Goal: Transaction & Acquisition: Obtain resource

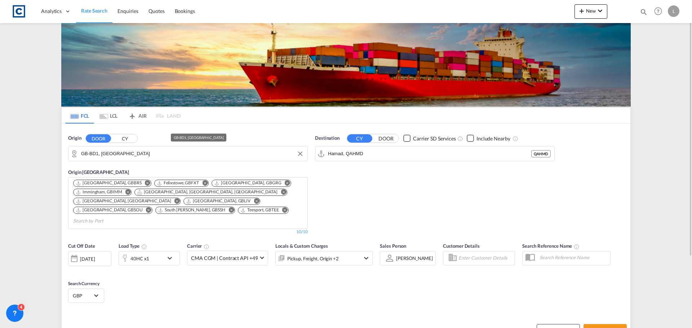
click at [129, 154] on input "GB-BD1, Bradford" at bounding box center [192, 153] width 223 height 11
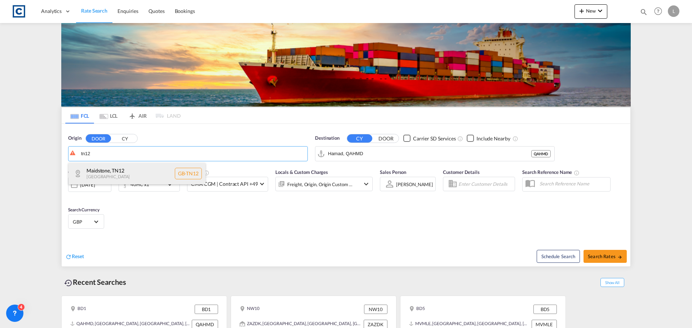
click at [103, 176] on div "Maidstone , TN12 United Kingdom GB-TN12" at bounding box center [136, 174] width 137 height 22
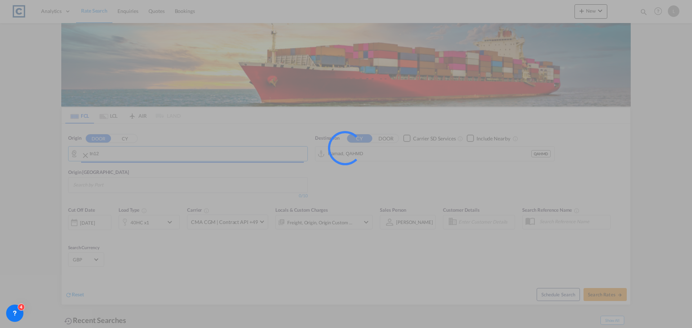
type input "GB-TN12, Maidstone"
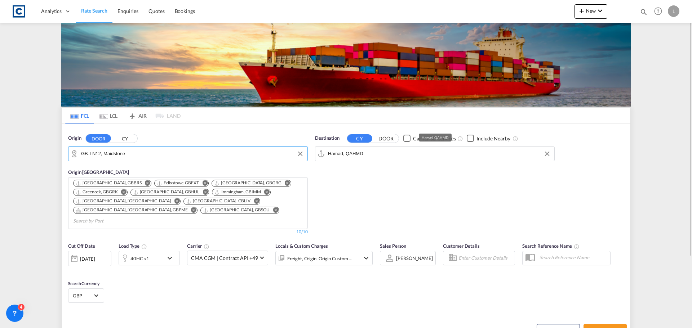
click at [376, 152] on input "Hamad, QAHMD" at bounding box center [439, 153] width 223 height 11
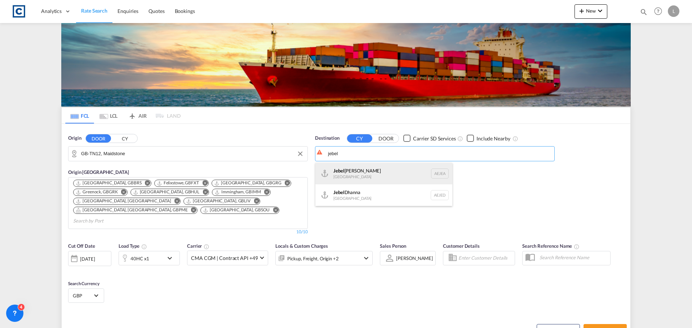
click at [346, 171] on div "Jebel Ali United Arab Emirates AEJEA" at bounding box center [383, 174] width 137 height 22
type input "Jebel Ali, AEJEA"
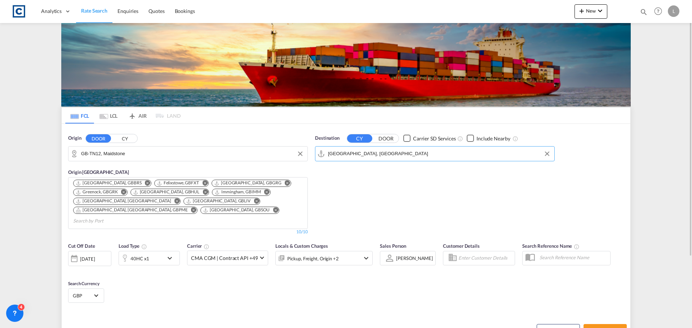
scroll to position [72, 0]
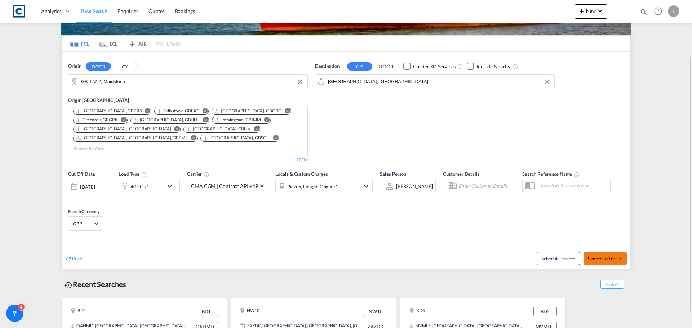
click at [598, 256] on span "Search Rates" at bounding box center [604, 259] width 35 height 6
type input "TN12 to AEJEA / 24 Sep 2025"
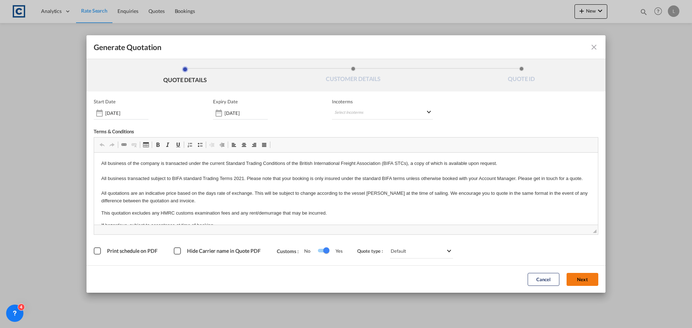
click at [582, 276] on button "Next" at bounding box center [582, 279] width 32 height 13
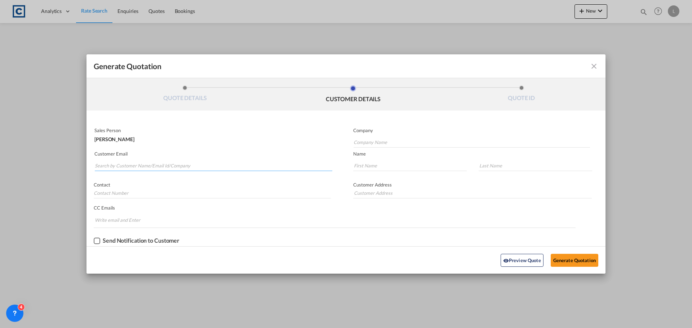
click at [122, 165] on input "Search by Customer Name/Email Id/Company" at bounding box center [213, 165] width 237 height 11
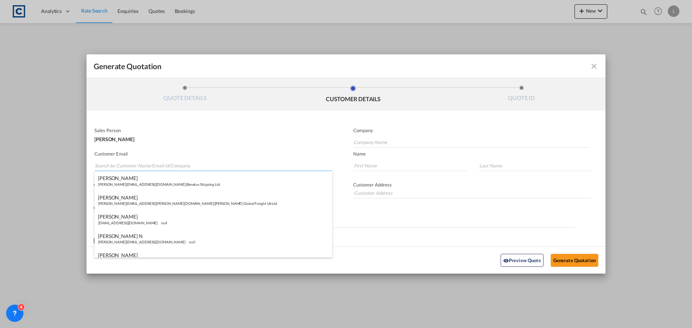
paste input "David Lloyd <DavidLloyd@cid-uk.com>"
drag, startPoint x: 122, startPoint y: 166, endPoint x: 122, endPoint y: 159, distance: 7.6
click at [122, 166] on input "David Lloyd <DavidLloyd@cid-uk.com>" at bounding box center [213, 165] width 237 height 11
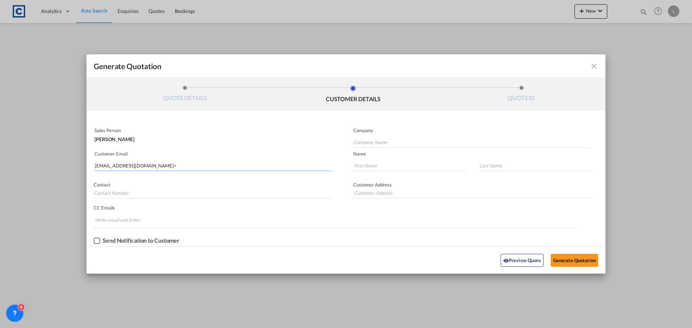
click at [160, 165] on input "DavidLloyd@cid-uk.com>" at bounding box center [213, 165] width 237 height 11
type input "DavidLloyd@cid-uk.com"
click at [171, 164] on input "DavidLloyd@cid-uk.com" at bounding box center [213, 165] width 237 height 11
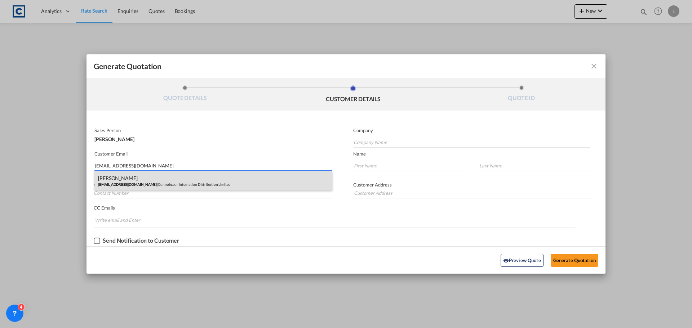
click at [147, 186] on div "David Lloyd DavidLloyd@cid-uk.com | Connoisseur Internation Distribution Limited" at bounding box center [213, 180] width 238 height 19
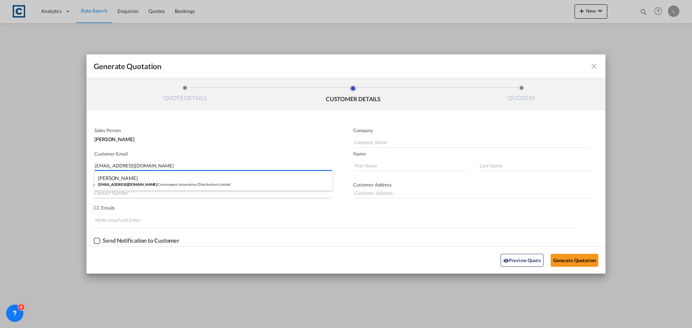
type input "Connoisseur Internation Distribution Limited"
type input "David"
type input "Lloyd"
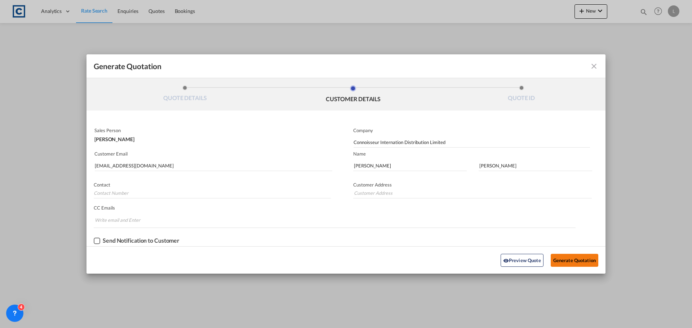
click at [577, 258] on button "Generate Quotation" at bounding box center [574, 260] width 48 height 13
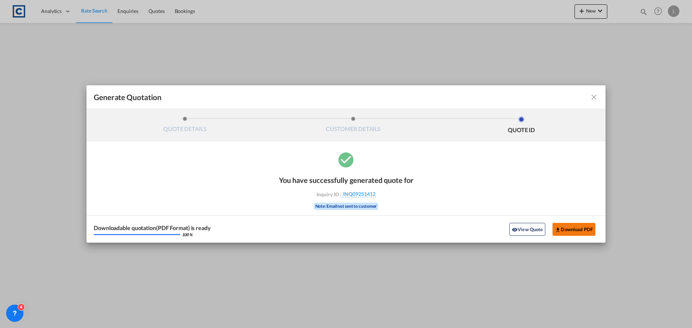
click at [578, 228] on button "Download PDF" at bounding box center [573, 229] width 43 height 13
click at [594, 95] on md-icon "icon-close fg-AAA8AD cursor m-0" at bounding box center [593, 97] width 9 height 9
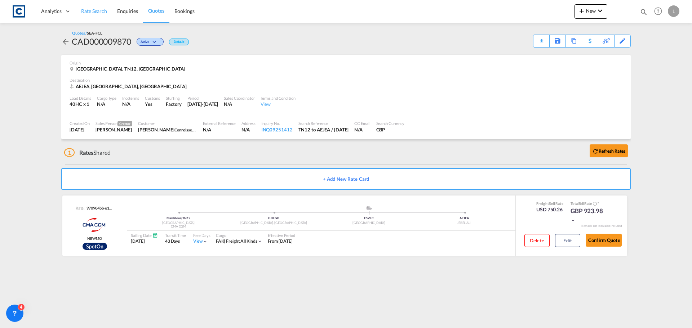
click at [93, 7] on link "Rate Search" at bounding box center [94, 11] width 36 height 23
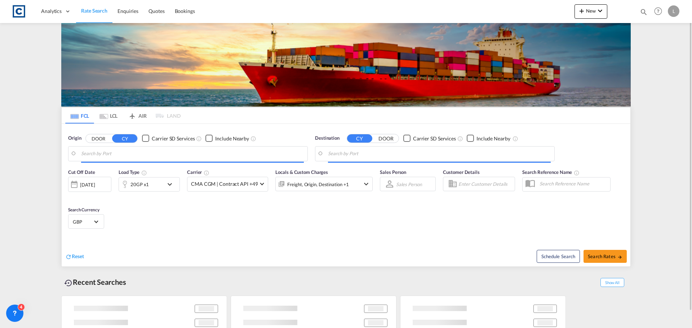
type input "GB-TN12, Maidstone"
type input "Jebel Ali, AEJEA"
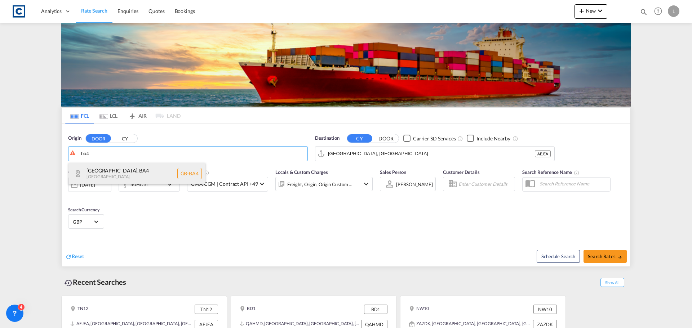
click at [122, 172] on div "Somerset , BA4 United Kingdom GB-BA4" at bounding box center [136, 174] width 137 height 22
type input "GB-BA4, Somerset"
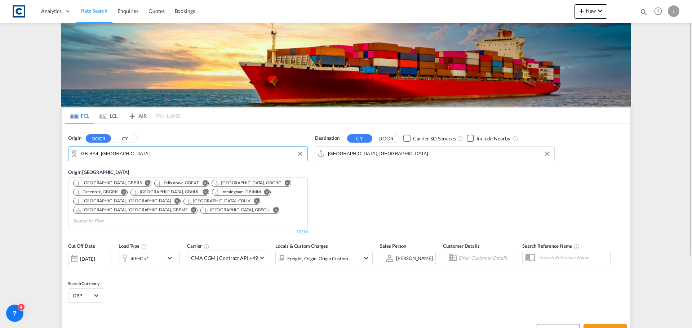
click at [371, 155] on input "Jebel Ali, AEJEA" at bounding box center [439, 153] width 223 height 11
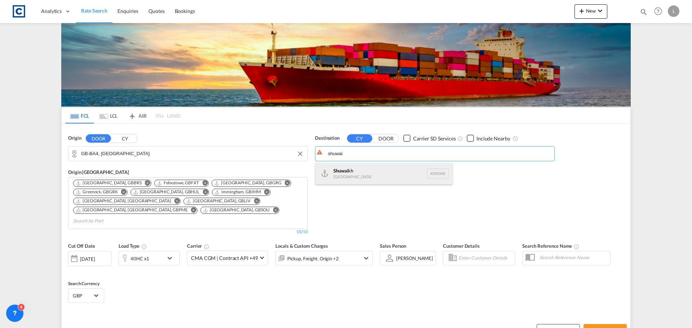
click at [354, 176] on div "Shuwai kh Kuwait KWSWK" at bounding box center [383, 174] width 137 height 22
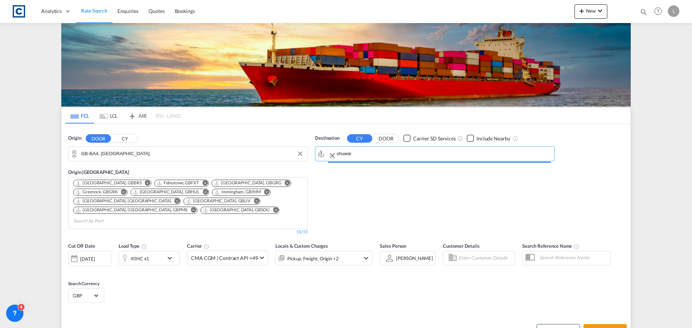
type input "Shuwaikh, KWSWK"
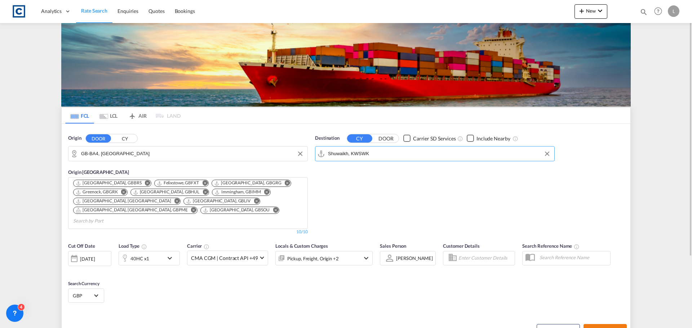
click at [603, 328] on span "Search Rates" at bounding box center [604, 331] width 35 height 6
type input "BA4 to KWSWK / 24 Sep 2025"
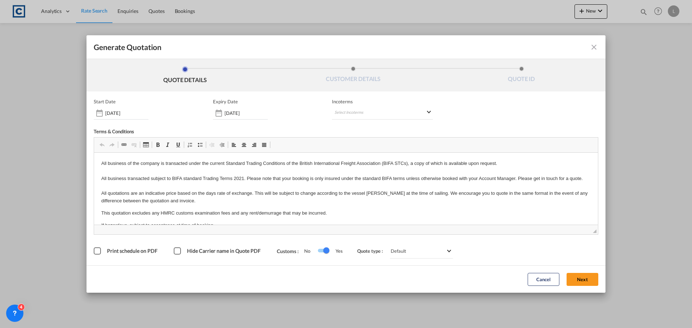
drag, startPoint x: 572, startPoint y: 277, endPoint x: 493, endPoint y: 272, distance: 78.6
click at [571, 276] on button "Next" at bounding box center [582, 279] width 32 height 13
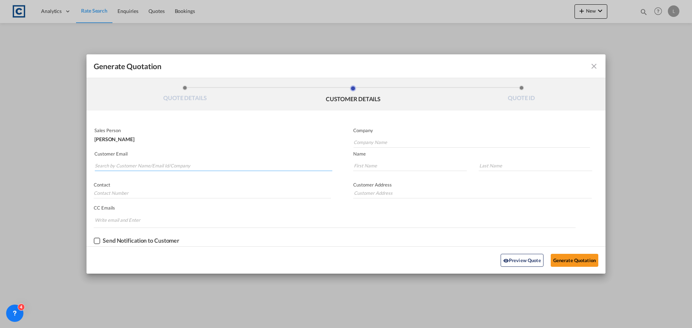
click at [105, 165] on input "Search by Customer Name/Email Id/Company" at bounding box center [213, 165] width 237 height 11
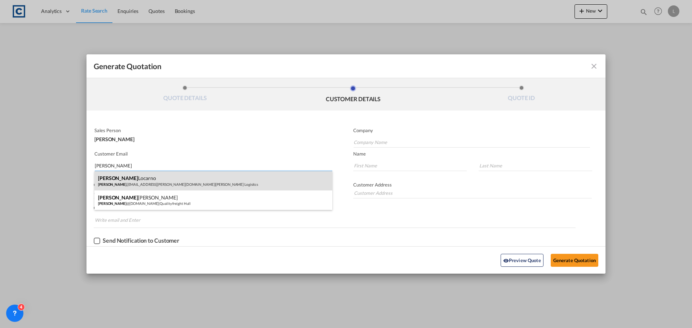
type input "[PERSON_NAME]"
click at [126, 182] on div "[PERSON_NAME] [PERSON_NAME] .[EMAIL_ADDRESS][PERSON_NAME][DOMAIN_NAME] | [PERSO…" at bounding box center [213, 180] width 238 height 19
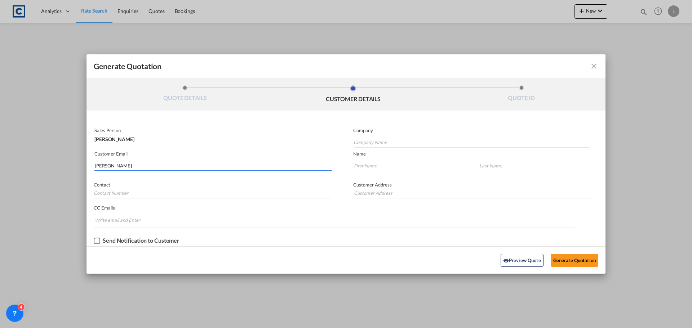
type input "[PERSON_NAME] Logisitcs"
type input "[PERSON_NAME][EMAIL_ADDRESS][PERSON_NAME][DOMAIN_NAME]"
type input "[PERSON_NAME]"
type input "Locarno"
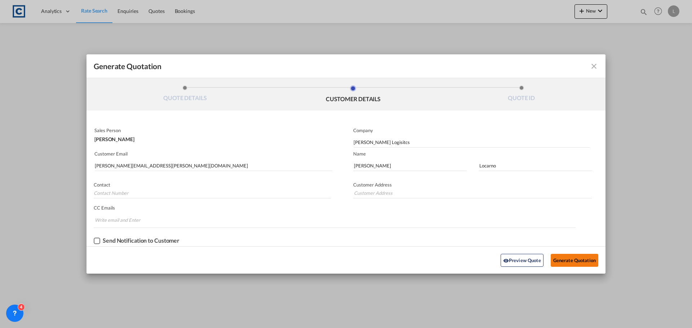
click at [571, 257] on button "Generate Quotation" at bounding box center [574, 260] width 48 height 13
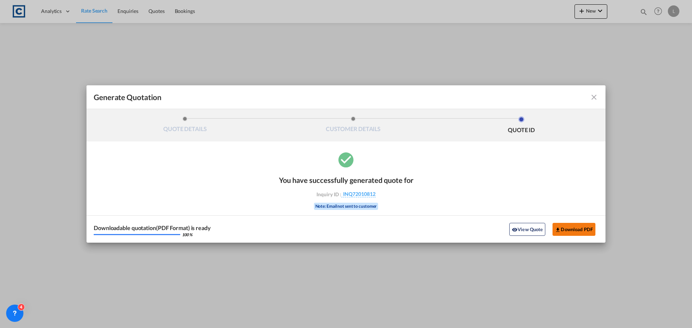
click at [570, 229] on button "Download PDF" at bounding box center [573, 229] width 43 height 13
click at [597, 95] on md-icon "icon-close fg-AAA8AD cursor m-0" at bounding box center [593, 97] width 9 height 9
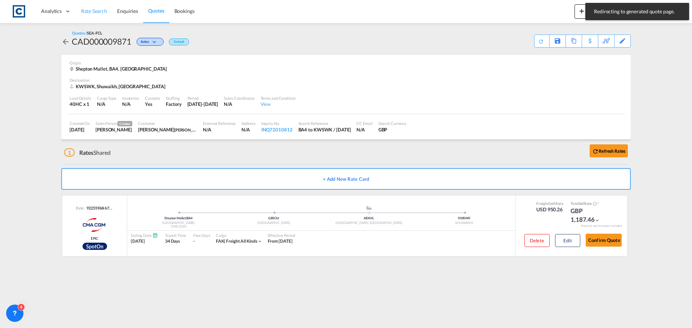
click at [91, 8] on span "Rate Search" at bounding box center [94, 11] width 26 height 6
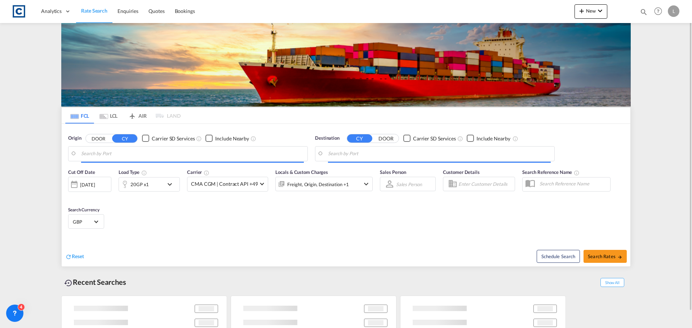
click at [106, 155] on input "Search by Port" at bounding box center [192, 153] width 223 height 11
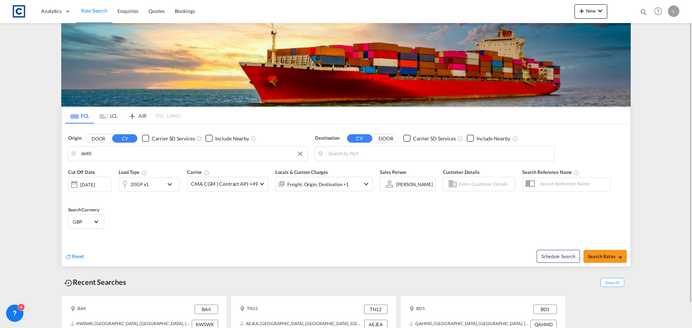
click at [98, 153] on input "de65" at bounding box center [192, 153] width 223 height 11
click at [99, 139] on button "DOOR" at bounding box center [98, 138] width 25 height 8
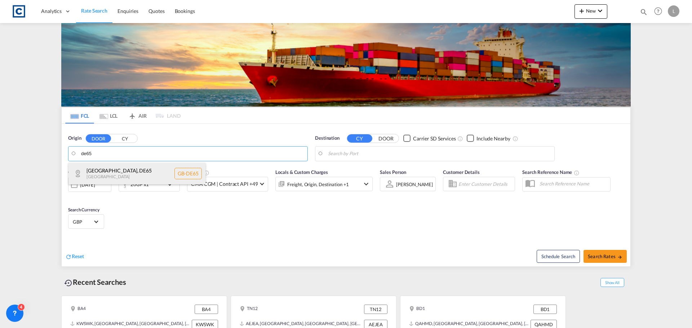
click at [94, 170] on div "South Derbyshire , DE65 United Kingdom GB-DE65" at bounding box center [136, 174] width 137 height 22
type input "GB-DE65, South Derbyshire"
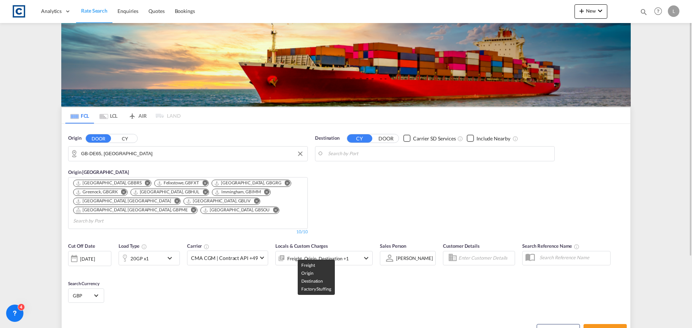
click at [318, 254] on div "Freight, Origin, Destination +1" at bounding box center [318, 259] width 62 height 10
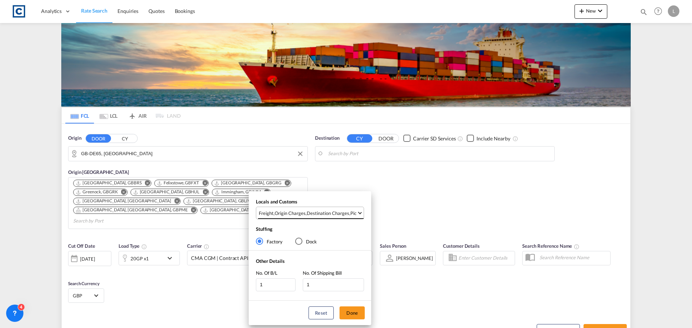
click at [300, 216] on div "Origin Charges" at bounding box center [289, 213] width 31 height 6
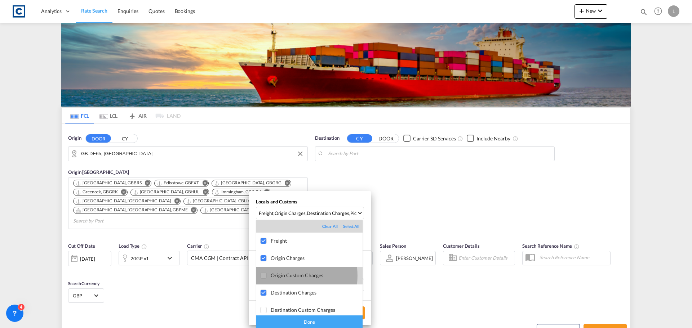
click at [264, 276] on div at bounding box center [263, 275] width 7 height 7
click at [262, 293] on div at bounding box center [263, 293] width 7 height 7
click at [277, 320] on div "Done" at bounding box center [309, 322] width 106 height 13
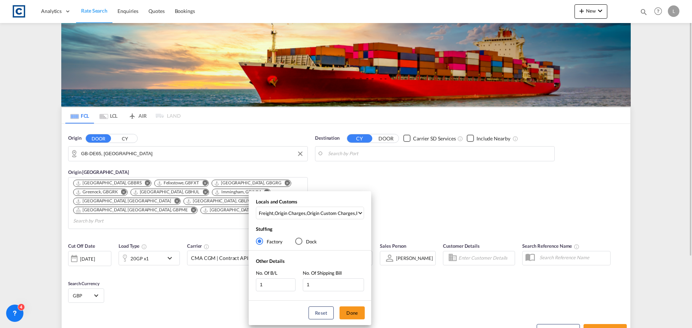
drag, startPoint x: 352, startPoint y: 313, endPoint x: 349, endPoint y: 307, distance: 7.4
click at [351, 313] on button "Done" at bounding box center [351, 313] width 25 height 13
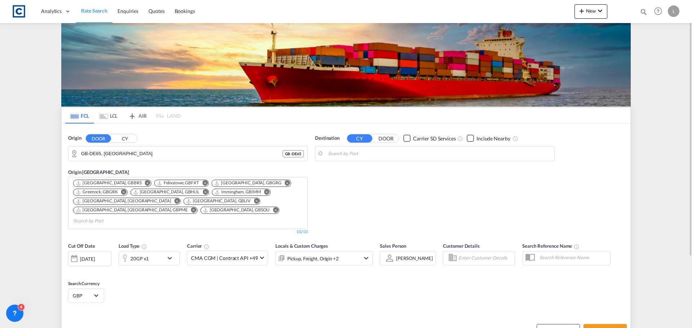
click at [356, 155] on body "Analytics Dashboard Rate Search Enquiries Quotes Bookings" at bounding box center [346, 164] width 692 height 328
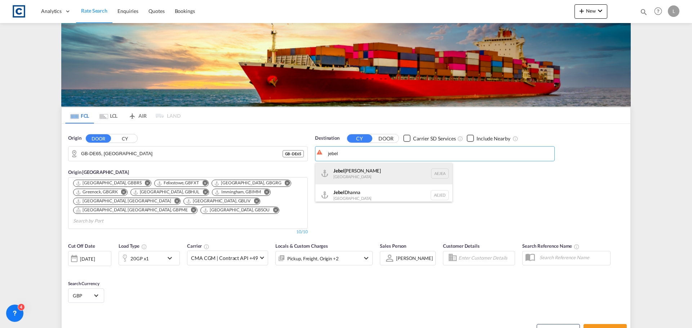
click at [345, 173] on div "Jebel Ali United Arab Emirates AEJEA" at bounding box center [383, 174] width 137 height 22
type input "Jebel Ali, AEJEA"
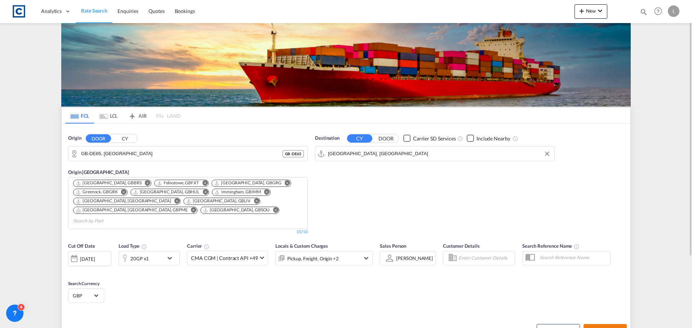
drag, startPoint x: 608, startPoint y: 321, endPoint x: 605, endPoint y: 318, distance: 4.1
click at [605, 324] on button "Search Rates" at bounding box center [604, 330] width 43 height 13
type input "DE65 to AEJEA / [DATE]"
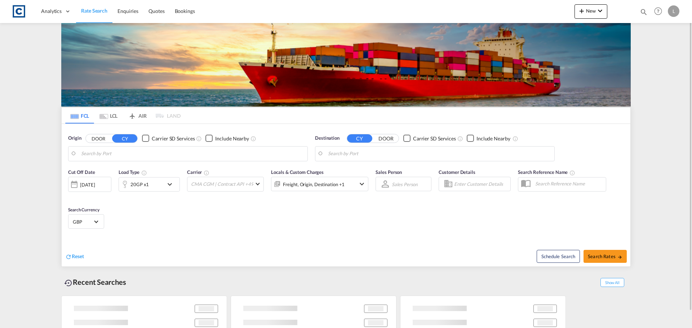
type input "GB-DE65, [GEOGRAPHIC_DATA]"
type input "[GEOGRAPHIC_DATA], [GEOGRAPHIC_DATA]"
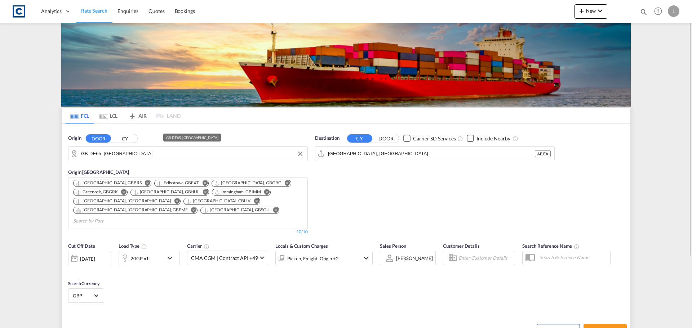
click at [169, 154] on input "GB-DE65, South Derbyshire" at bounding box center [192, 153] width 223 height 11
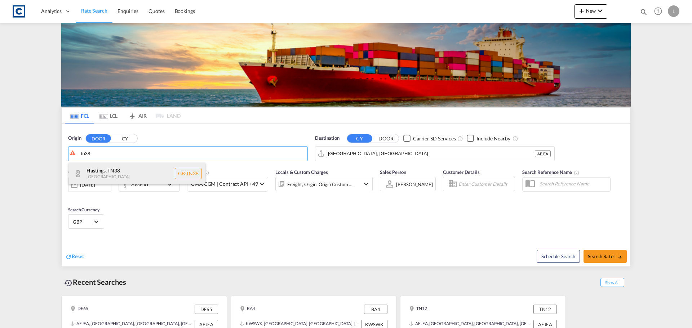
click at [94, 173] on div "Hastings , TN38 United Kingdom GB-TN38" at bounding box center [136, 174] width 137 height 22
type input "GB-TN38, Hastings"
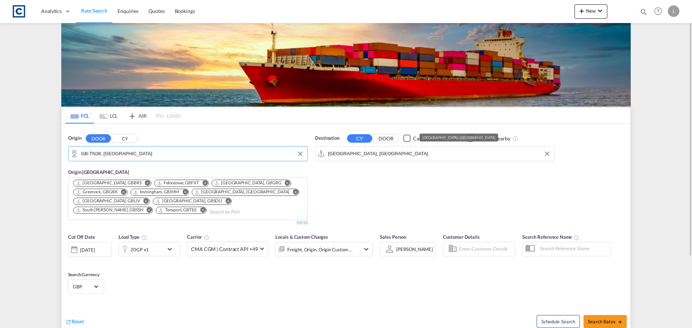
click at [386, 149] on input "Jebel Ali, AEJEA" at bounding box center [439, 153] width 223 height 11
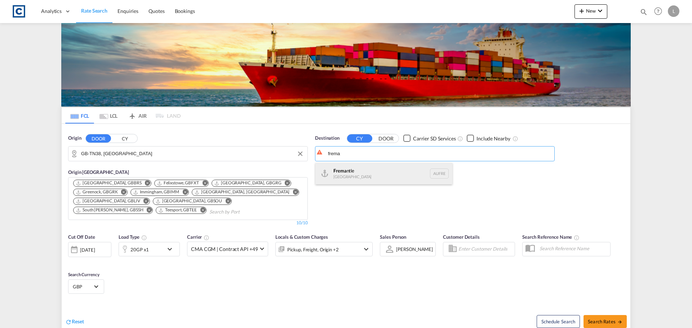
click at [349, 172] on div "Frema ntle Australia AUFRE" at bounding box center [383, 174] width 137 height 22
type input "Fremantle, AUFRE"
click at [146, 249] on div "20GP x1" at bounding box center [139, 250] width 18 height 10
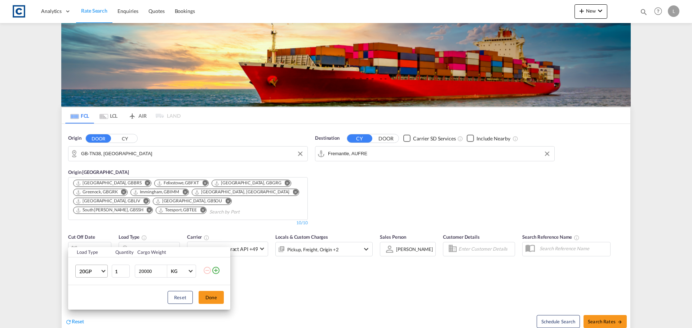
click at [91, 270] on span "20GP" at bounding box center [89, 271] width 21 height 7
click at [88, 277] on div "40HC" at bounding box center [85, 275] width 13 height 7
click at [211, 297] on button "Done" at bounding box center [210, 297] width 25 height 13
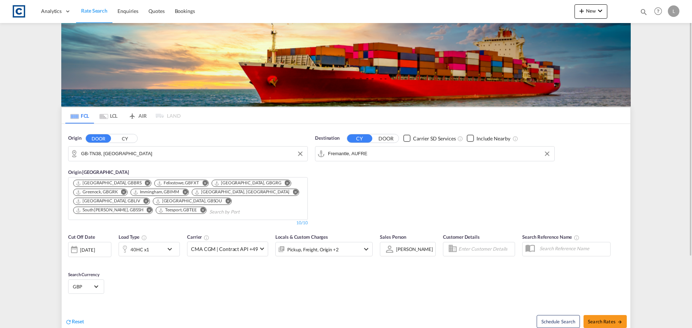
click at [452, 300] on div "Reset Schedule Search Search Rates" at bounding box center [346, 315] width 568 height 31
click at [599, 322] on span "Search Rates" at bounding box center [604, 322] width 35 height 6
type input "TN38 to AUFRE / 24 Sep 2025"
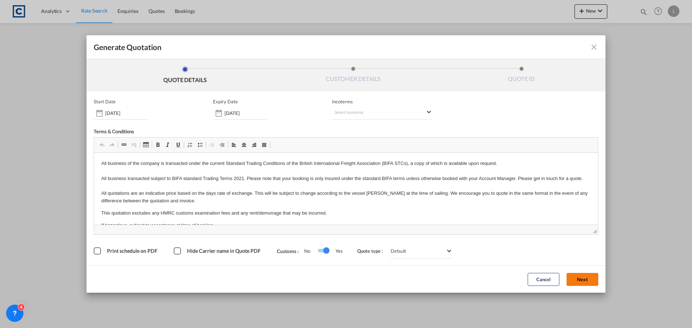
click at [581, 278] on button "Next" at bounding box center [582, 279] width 32 height 13
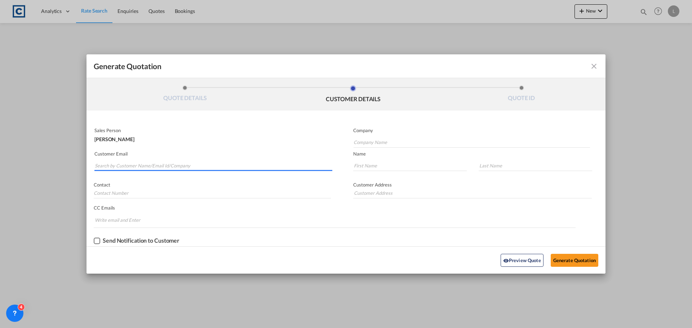
click at [112, 161] on input "Search by Customer Name/Email Id/Company" at bounding box center [213, 165] width 237 height 11
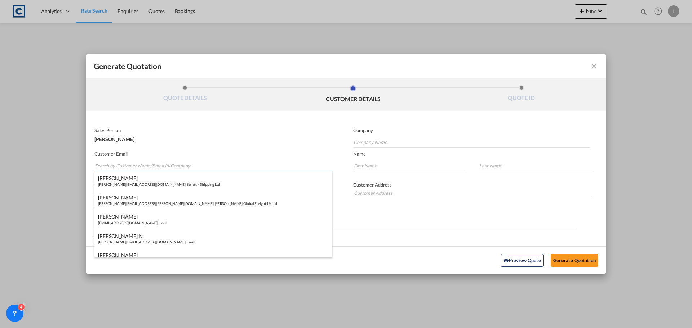
paste input "Bob | The Efficient Freight Company <bob@efficientfreight.co.uk>"
click at [170, 165] on input "Bob | The Efficient Freight Company <bob@efficientfreight.co.uk>" at bounding box center [213, 165] width 237 height 11
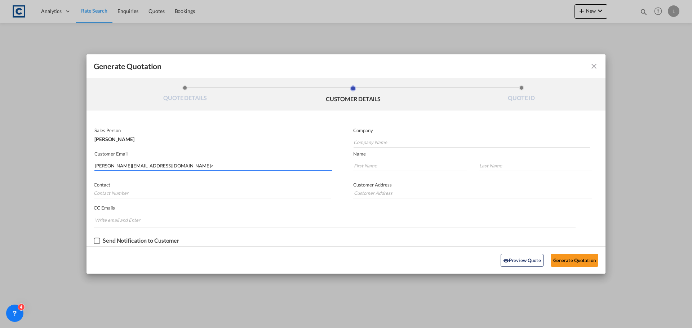
click at [170, 166] on input "bob@efficientfreight.co.uk>" at bounding box center [213, 165] width 237 height 11
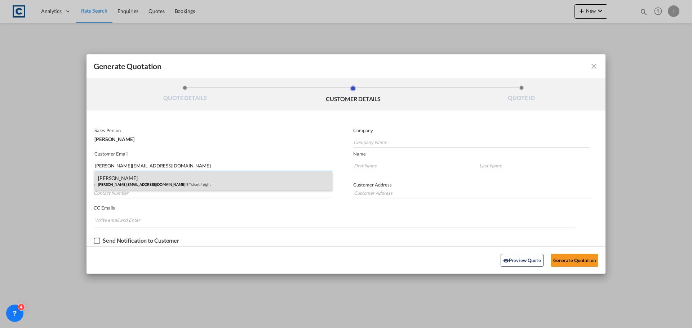
type input "bob@efficientfreight.co.uk"
click at [118, 179] on div "Bob Dignum bob@efficientfreight.co.uk | Efficient freight" at bounding box center [213, 180] width 238 height 19
type input "Efficient freight"
type input "Bob"
type input "Dignum"
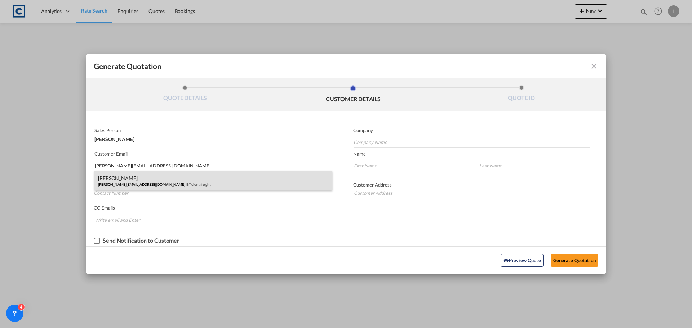
type input "+ 44 (0) 1424 732203"
type input "50, St. Leonards Road, Bexhill on Sea, East Sussex TN40 1JB U.K."
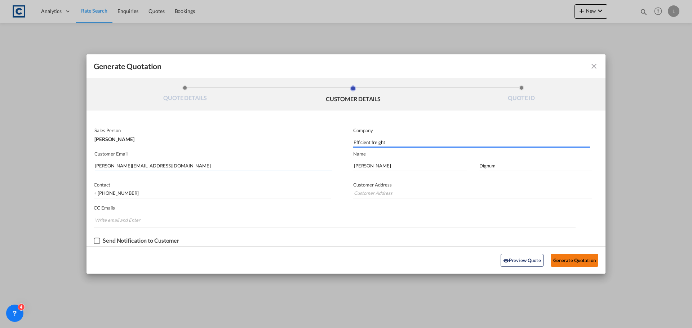
type input "50, St. Leonards Road, Bexhill on Sea, East Sussex TN40 1JB U.K."
click at [567, 259] on button "Generate Quotation" at bounding box center [574, 260] width 48 height 13
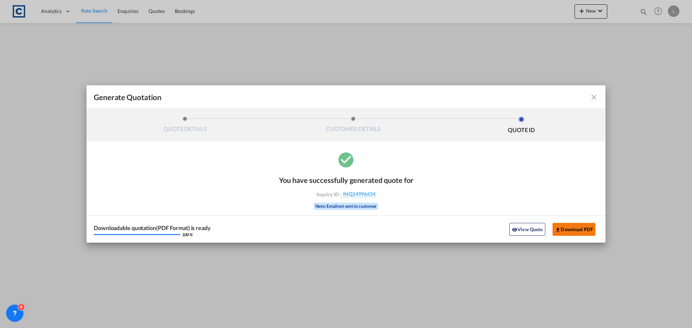
click at [573, 227] on button "Download PDF" at bounding box center [573, 229] width 43 height 13
click at [593, 97] on md-icon "icon-close fg-AAA8AD cursor m-0" at bounding box center [593, 97] width 9 height 9
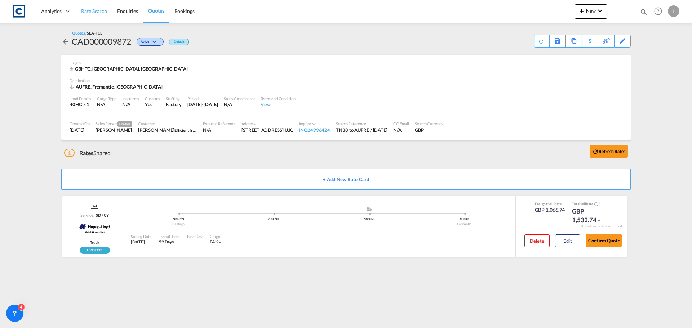
click at [88, 10] on span "Rate Search" at bounding box center [94, 11] width 26 height 6
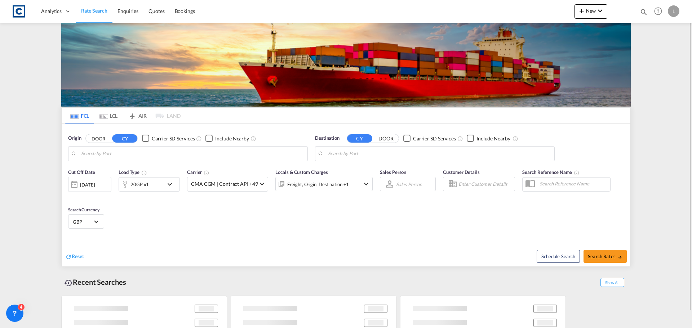
type input "GB-TN38, Hastings"
type input "Fremantle, AUFRE"
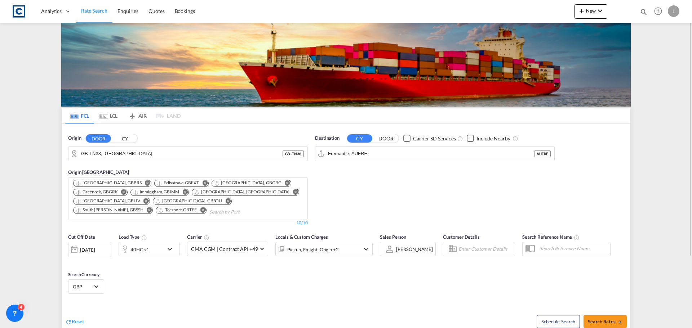
click at [126, 137] on button "CY" at bounding box center [124, 138] width 25 height 8
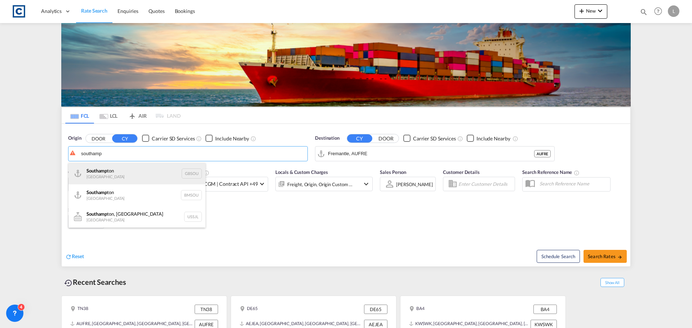
click at [110, 170] on div "Southamp ton United Kingdom GBSOU" at bounding box center [136, 174] width 137 height 22
type input "[GEOGRAPHIC_DATA], GBSOU"
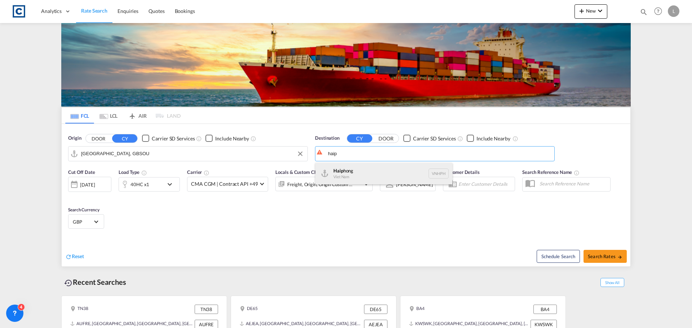
click at [349, 169] on div "Haip hong Viet Nam VNHPH" at bounding box center [383, 174] width 137 height 22
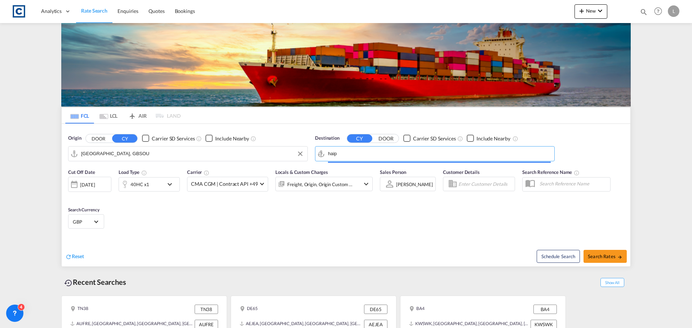
type input "Haiphong, VNHPH"
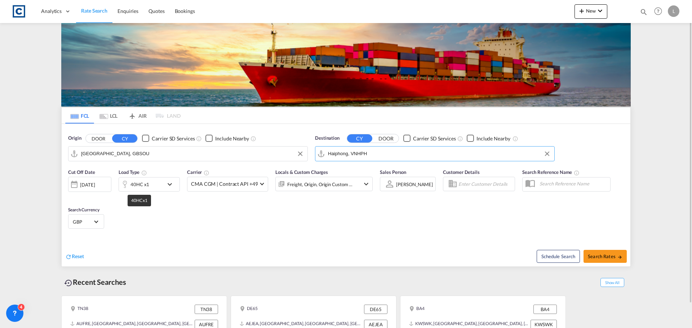
click at [138, 184] on div "40HC x1" at bounding box center [139, 184] width 19 height 10
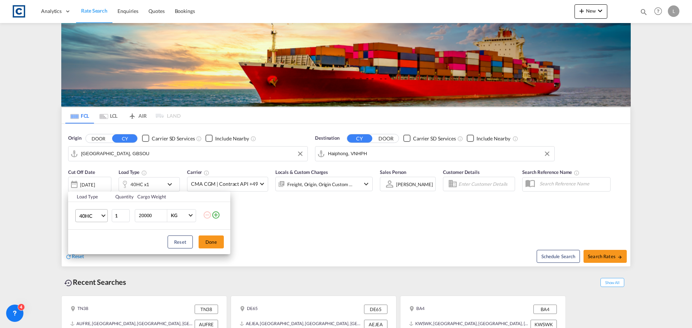
click at [90, 215] on span "40HC" at bounding box center [89, 216] width 21 height 7
click at [94, 179] on md-option "20GP" at bounding box center [97, 181] width 49 height 17
click at [205, 239] on button "Done" at bounding box center [210, 242] width 25 height 13
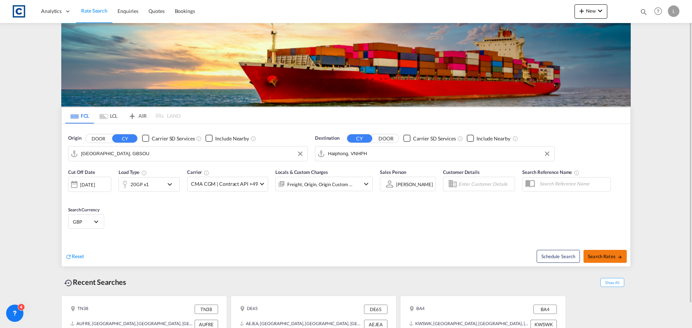
click at [607, 254] on span "Search Rates" at bounding box center [604, 257] width 35 height 6
type input "GBSOU to VNHPH / 24 Sep 2025"
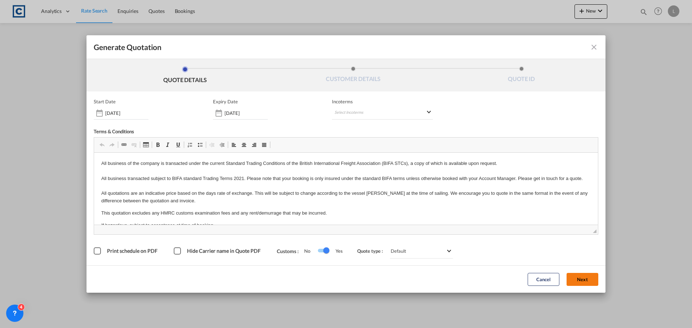
click at [580, 278] on button "Next" at bounding box center [582, 279] width 32 height 13
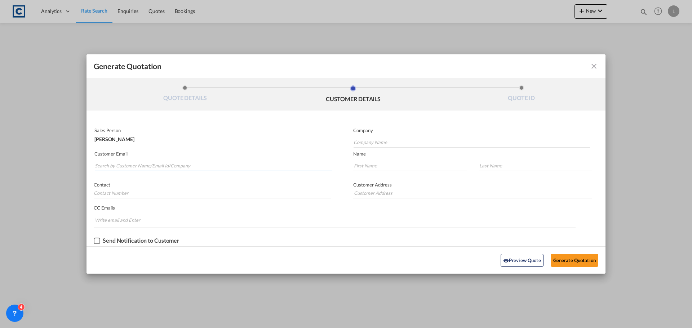
click at [108, 164] on input "Search by Customer Name/Email Id/Company" at bounding box center [213, 165] width 237 height 11
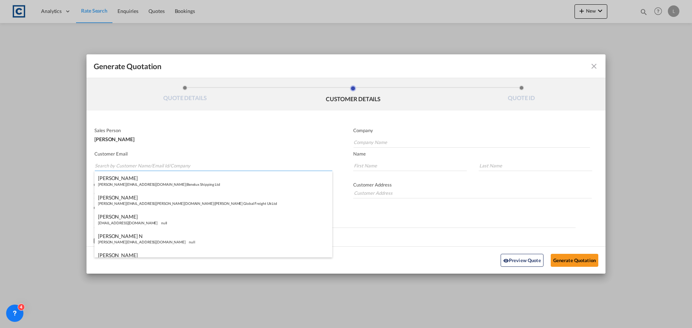
paste input "Exports <exports@simfreight.com>"
click at [113, 166] on input "Exports <exports@simfreight.com>" at bounding box center [213, 165] width 237 height 11
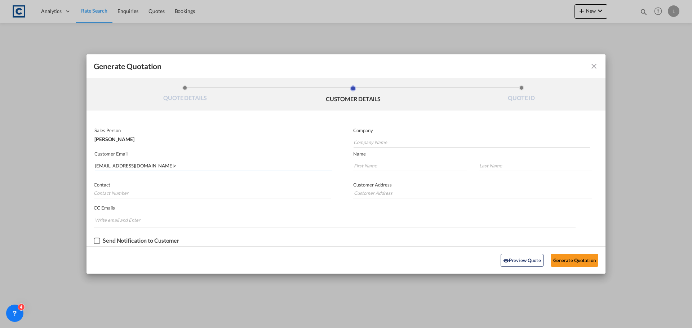
click at [163, 166] on input "exports@simfreight.com>" at bounding box center [213, 165] width 237 height 11
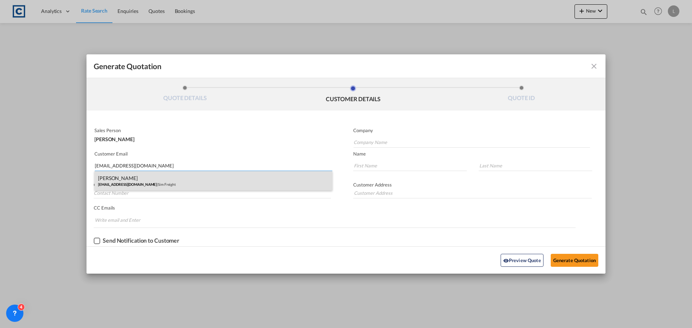
type input "exports@simfreight.com"
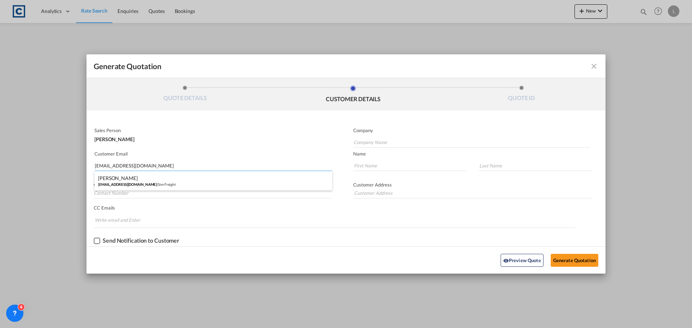
click at [131, 179] on div "Francesca Haiphong exports@simfreight.com | Sim Freight" at bounding box center [213, 180] width 238 height 19
type input "Sim Freight"
type input "Francesca"
type input "Haiphong"
type input "0203 137 1093"
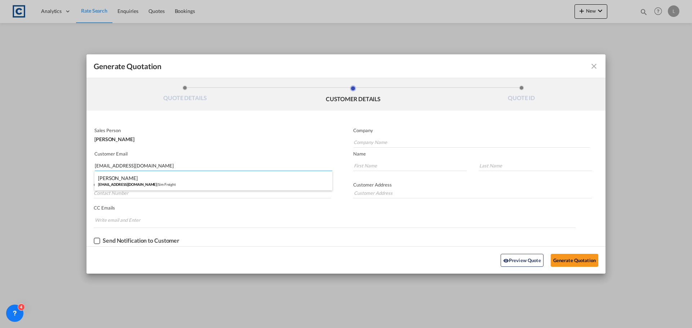
type input "Unit 2B, Polar Park, West Drayton UB7 0DG, United Kingdom"
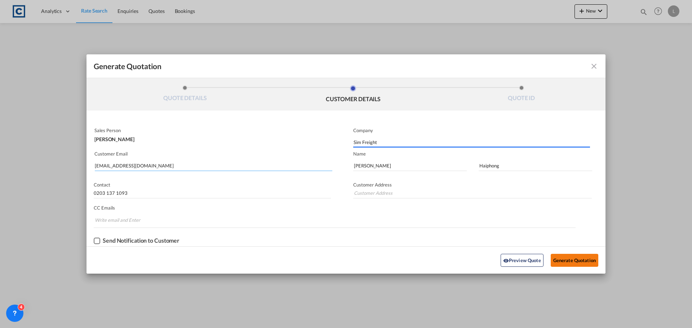
type input "Unit 2B, Polar Park, West Drayton UB7 0DG, United Kingdom"
click at [558, 260] on button "Generate Quotation" at bounding box center [574, 260] width 48 height 13
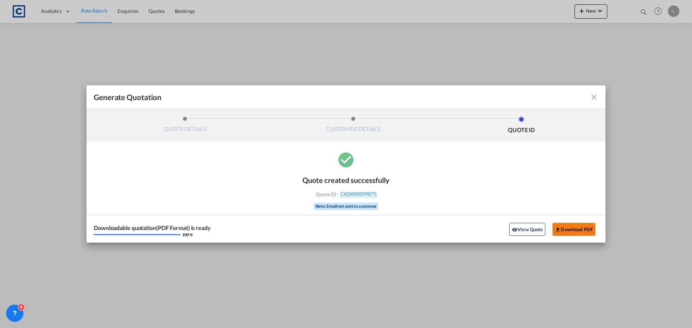
click at [571, 229] on button "Download PDF" at bounding box center [573, 229] width 43 height 13
click at [592, 97] on md-icon "icon-close fg-AAA8AD cursor m-0" at bounding box center [593, 97] width 9 height 9
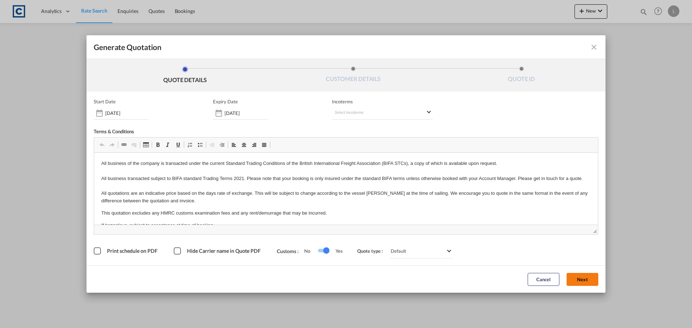
click at [584, 279] on button "Next" at bounding box center [582, 279] width 32 height 13
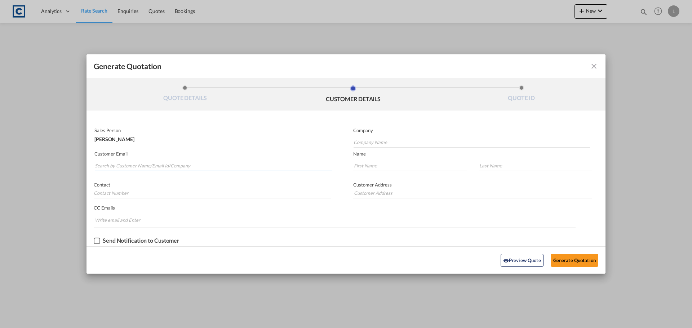
click at [119, 165] on input "Search by Customer Name/Email Id/Company" at bounding box center [213, 165] width 237 height 11
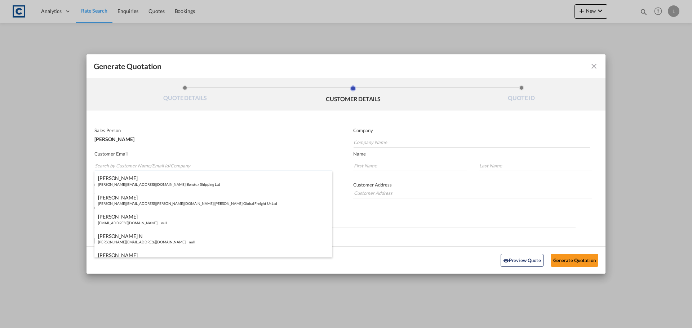
paste input "[PERSON_NAME] ([GEOGRAPHIC_DATA]) <[PERSON_NAME][EMAIL_ADDRESS][PERSON_NAME][DO…"
drag, startPoint x: 142, startPoint y: 166, endPoint x: 140, endPoint y: 155, distance: 11.6
click at [141, 164] on input "[PERSON_NAME] ([GEOGRAPHIC_DATA]) <[PERSON_NAME][EMAIL_ADDRESS][PERSON_NAME][DO…" at bounding box center [213, 165] width 237 height 11
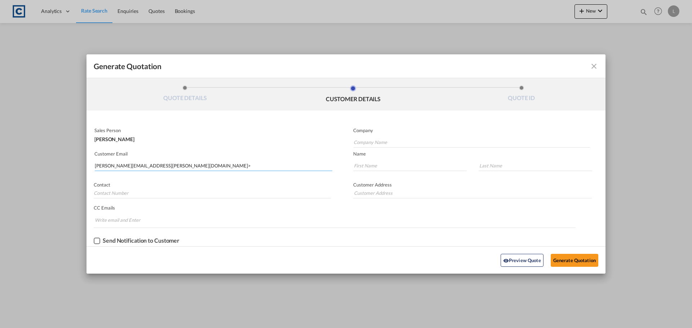
click at [187, 166] on input "[PERSON_NAME][EMAIL_ADDRESS][PERSON_NAME][DOMAIN_NAME]>" at bounding box center [213, 165] width 237 height 11
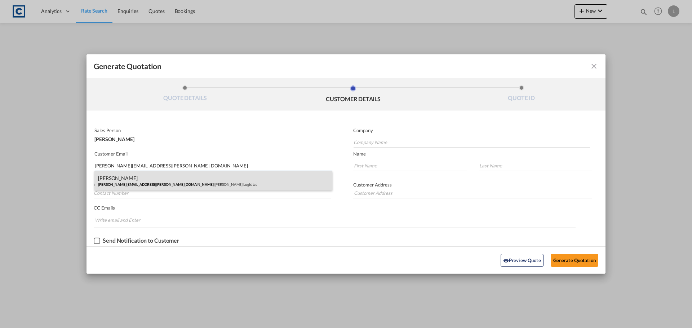
type input "[PERSON_NAME][EMAIL_ADDRESS][PERSON_NAME][DOMAIN_NAME]"
click at [124, 174] on div "[PERSON_NAME] [PERSON_NAME][EMAIL_ADDRESS][PERSON_NAME][DOMAIN_NAME] | [PERSON_…" at bounding box center [213, 180] width 238 height 19
type input "[PERSON_NAME] Logisitcs"
type input "[PERSON_NAME]"
type input "Locarno"
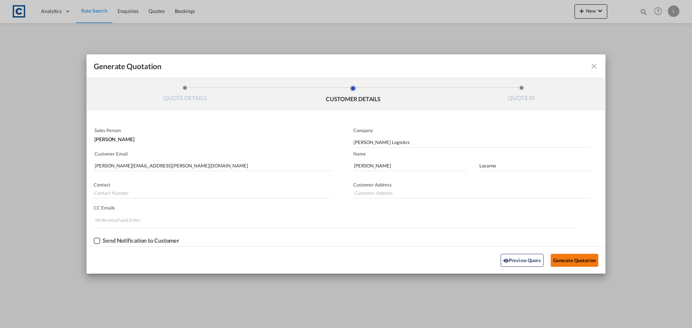
click at [565, 260] on button "Generate Quotation" at bounding box center [574, 260] width 48 height 13
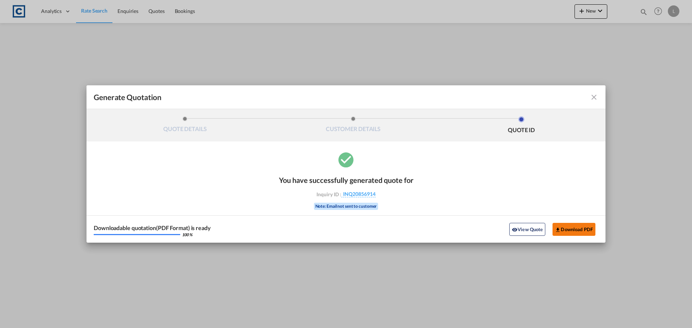
click at [567, 233] on button "Download PDF" at bounding box center [573, 229] width 43 height 13
click at [597, 97] on md-icon "icon-close fg-AAA8AD cursor m-0" at bounding box center [593, 97] width 9 height 9
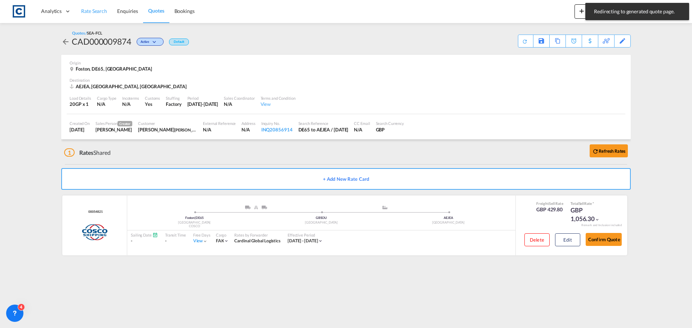
click at [97, 10] on span "Rate Search" at bounding box center [94, 11] width 26 height 6
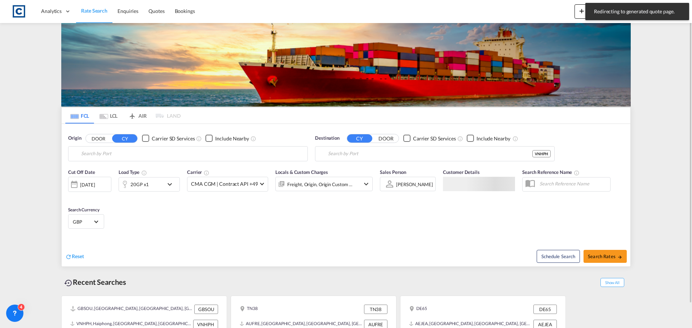
type input "[GEOGRAPHIC_DATA], GBSOU"
type input "Haiphong, VNHPH"
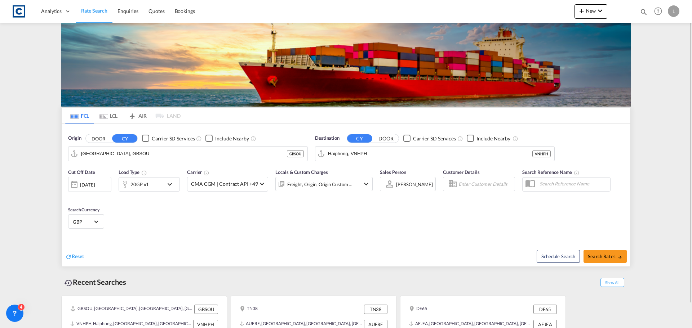
click at [102, 135] on button "DOOR" at bounding box center [98, 138] width 25 height 8
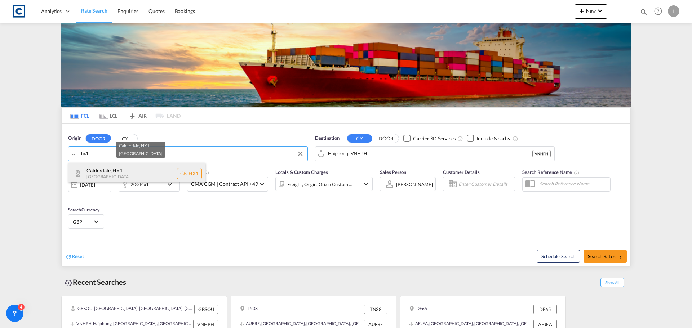
click at [98, 173] on div "Calderdale , HX1 [GEOGRAPHIC_DATA] [GEOGRAPHIC_DATA]-HX1" at bounding box center [136, 174] width 137 height 22
type input "GB-HX1, Calderdale"
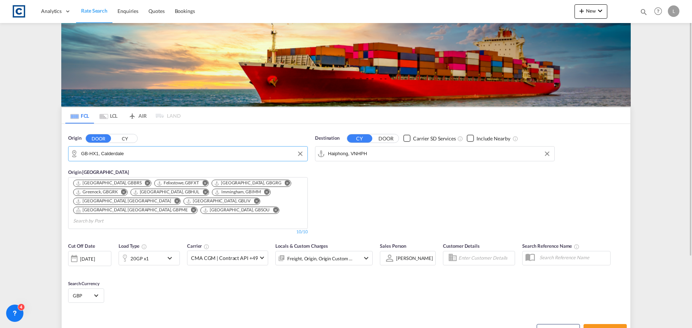
click at [388, 150] on input "Haiphong, VNHPH" at bounding box center [439, 153] width 223 height 11
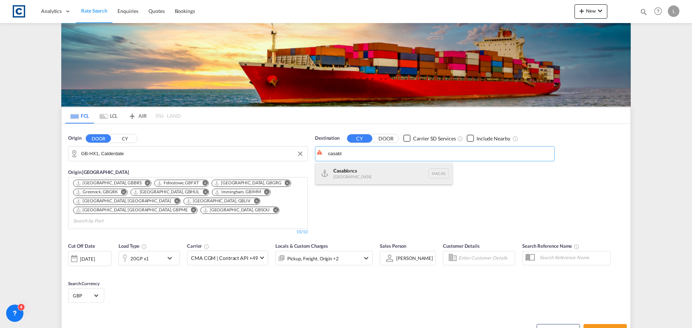
drag, startPoint x: 357, startPoint y: 163, endPoint x: 356, endPoint y: 168, distance: 4.8
click at [357, 164] on div "Casabl anca [GEOGRAPHIC_DATA] [GEOGRAPHIC_DATA]" at bounding box center [383, 174] width 137 height 22
type input "[GEOGRAPHIC_DATA], MACAS"
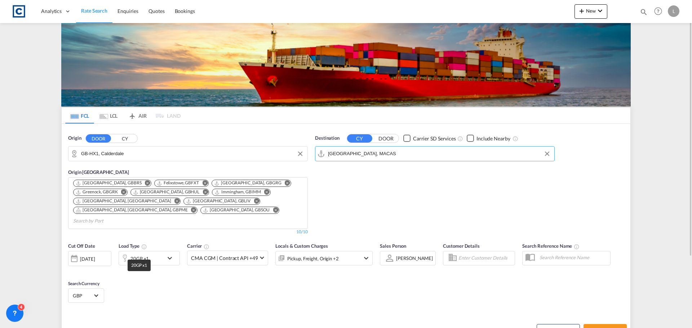
click at [137, 254] on div "20GP x1" at bounding box center [139, 259] width 18 height 10
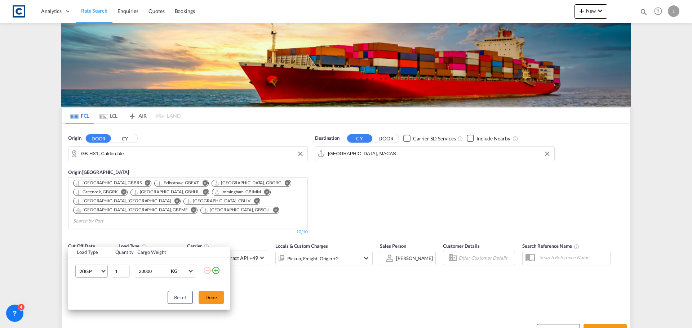
click at [90, 271] on span "20GP" at bounding box center [89, 271] width 21 height 7
click at [86, 273] on div "40HC" at bounding box center [85, 275] width 13 height 7
click at [208, 294] on button "Done" at bounding box center [210, 297] width 25 height 13
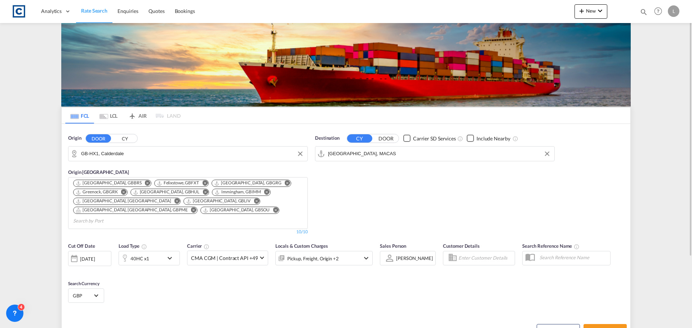
click at [417, 287] on div "Cut Off Date [DATE] [DATE] Load Type 40HC x1 Carrier CMA CGM | Contract API +49…" at bounding box center [346, 274] width 568 height 70
click at [600, 328] on span "Search Rates" at bounding box center [604, 331] width 35 height 6
type input "HX1 to MACAS / [DATE]"
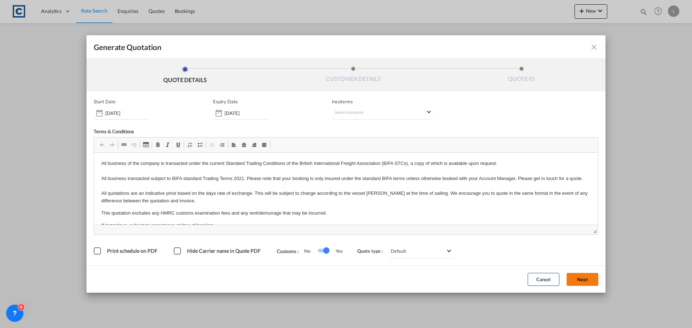
click at [585, 273] on button "Next" at bounding box center [582, 279] width 32 height 13
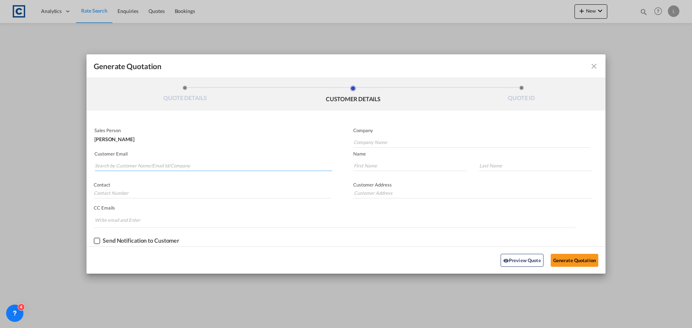
click at [134, 165] on input "Search by Customer Name/Email Id/Company" at bounding box center [213, 165] width 237 height 11
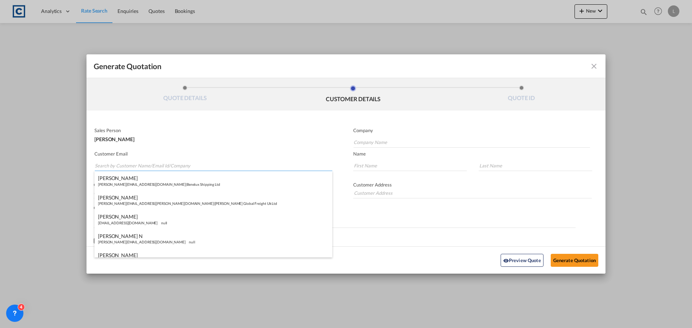
paste input "[PERSON_NAME] ([GEOGRAPHIC_DATA]) <[PERSON_NAME][EMAIL_ADDRESS][PERSON_NAME][DO…"
click at [142, 166] on input "[PERSON_NAME] ([GEOGRAPHIC_DATA]) <[PERSON_NAME][EMAIL_ADDRESS][PERSON_NAME][DO…" at bounding box center [213, 165] width 237 height 11
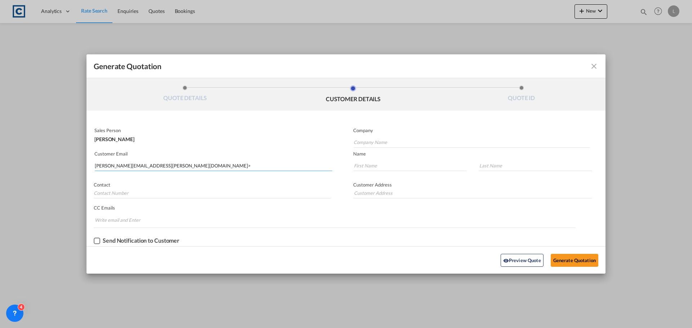
click at [200, 165] on input "[PERSON_NAME][EMAIL_ADDRESS][PERSON_NAME][DOMAIN_NAME]>" at bounding box center [213, 165] width 237 height 11
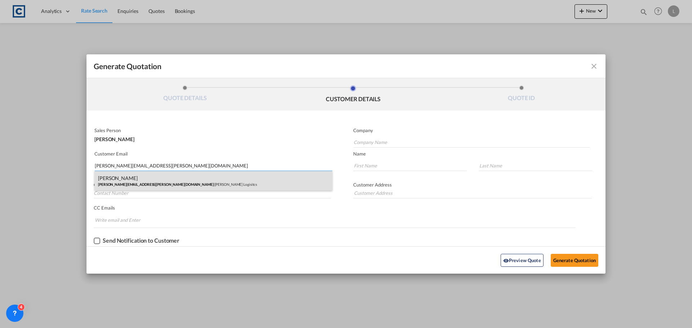
type input "[PERSON_NAME][EMAIL_ADDRESS][PERSON_NAME][DOMAIN_NAME]"
click at [127, 184] on div "[PERSON_NAME] [PERSON_NAME][EMAIL_ADDRESS][PERSON_NAME][DOMAIN_NAME] | [PERSON_…" at bounding box center [213, 180] width 238 height 19
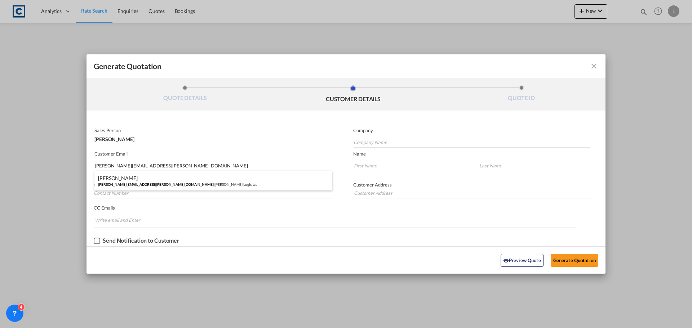
type input "[PERSON_NAME] Logisitcs"
type input "[PERSON_NAME]"
type input "Locarno"
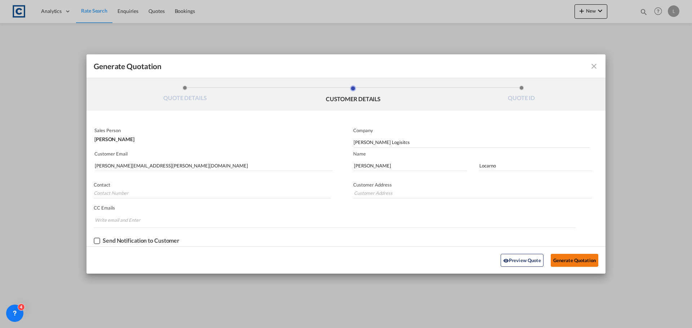
click at [566, 258] on button "Generate Quotation" at bounding box center [574, 260] width 48 height 13
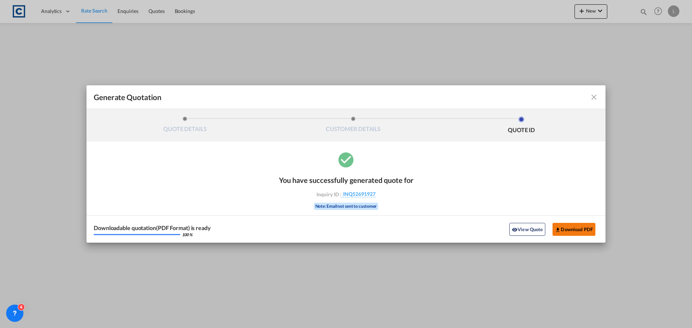
click at [573, 229] on button "Download PDF" at bounding box center [573, 229] width 43 height 13
click at [591, 97] on md-icon "icon-close fg-AAA8AD cursor m-0" at bounding box center [593, 97] width 9 height 9
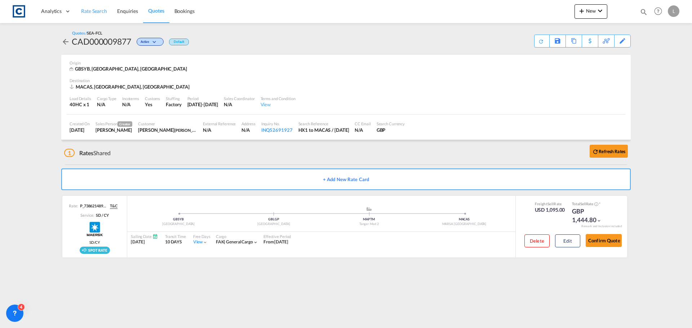
click at [97, 8] on span "Rate Search" at bounding box center [94, 11] width 26 height 6
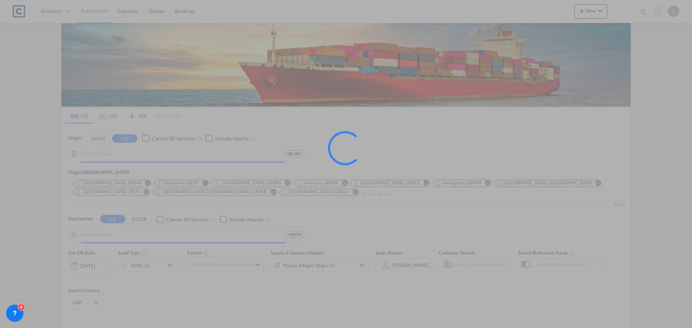
type input "GB-HX1, Calderdale"
type input "[GEOGRAPHIC_DATA], MACAS"
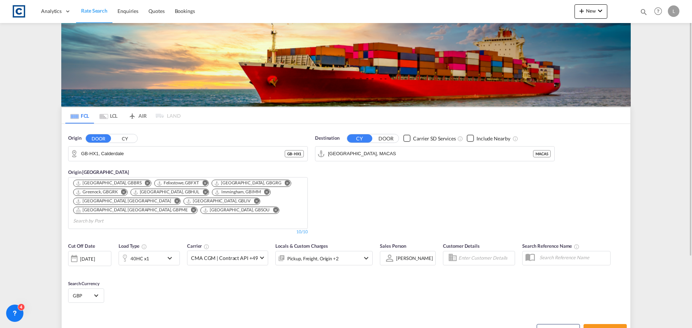
click at [133, 136] on button "CY" at bounding box center [124, 138] width 25 height 8
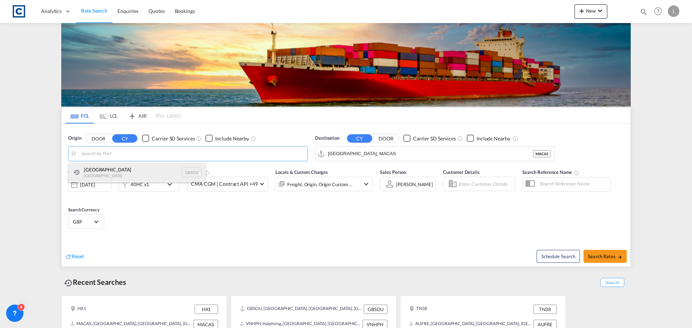
click at [94, 171] on div "[GEOGRAPHIC_DATA] [GEOGRAPHIC_DATA] GBSOU" at bounding box center [136, 172] width 137 height 19
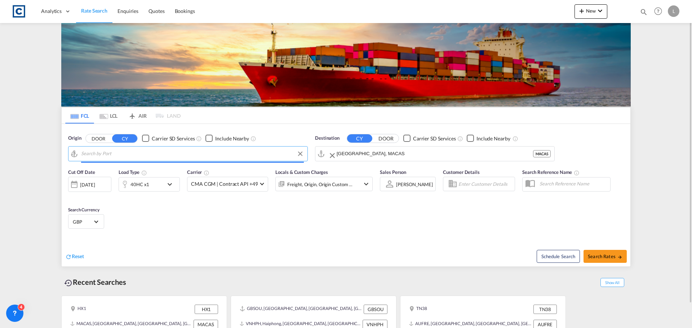
type input "[GEOGRAPHIC_DATA], GBSOU"
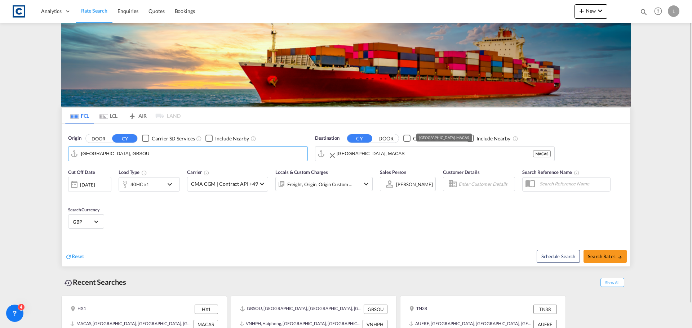
click at [385, 155] on input "[GEOGRAPHIC_DATA], MACAS" at bounding box center [434, 153] width 196 height 11
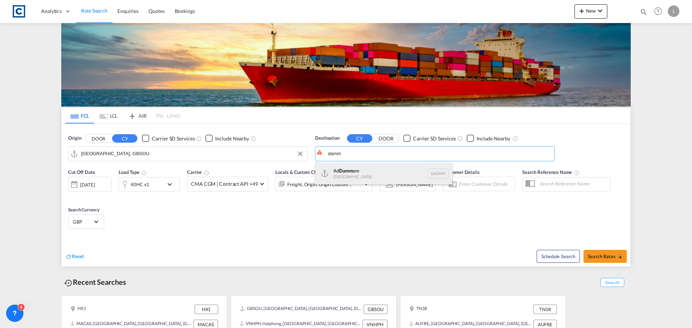
click at [357, 171] on div "Ad Damm am [GEOGRAPHIC_DATA] [GEOGRAPHIC_DATA]" at bounding box center [383, 174] width 137 height 22
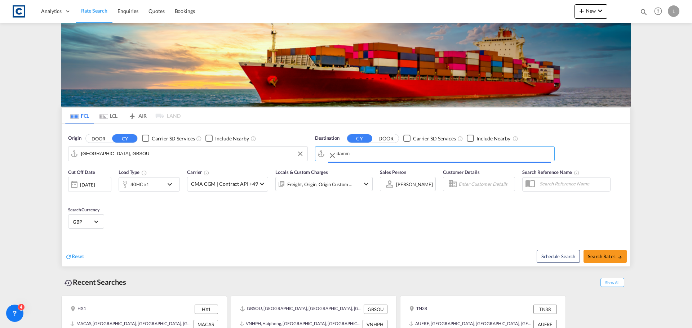
type input "Ad Dammam, SADMM"
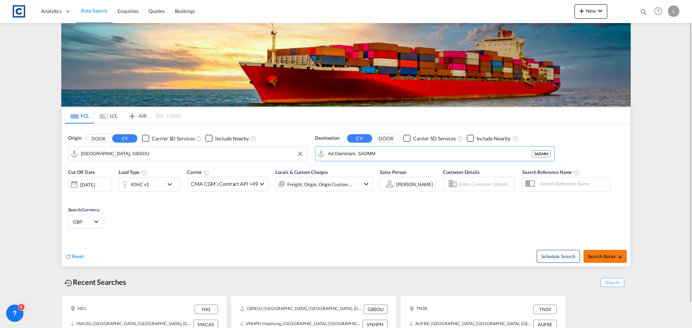
click at [618, 253] on button "Search Rates" at bounding box center [604, 256] width 43 height 13
type input "GBSOU to SADMM / [DATE]"
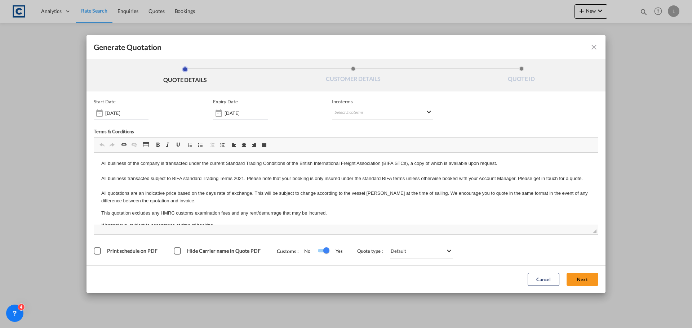
click at [585, 277] on button "Next" at bounding box center [582, 279] width 32 height 13
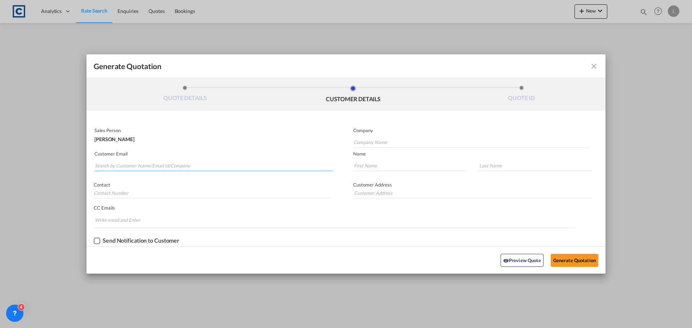
click at [133, 167] on input "Search by Customer Name/Email Id/Company" at bounding box center [213, 165] width 237 height 11
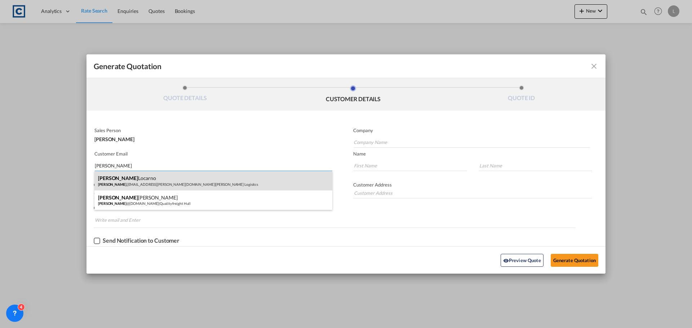
type input "[PERSON_NAME]"
click at [126, 179] on div "[PERSON_NAME] [PERSON_NAME] .[EMAIL_ADDRESS][PERSON_NAME][DOMAIN_NAME] | [PERSO…" at bounding box center [213, 180] width 238 height 19
type input "[PERSON_NAME] Logisitcs"
type input "[PERSON_NAME][EMAIL_ADDRESS][PERSON_NAME][DOMAIN_NAME]"
type input "[PERSON_NAME]"
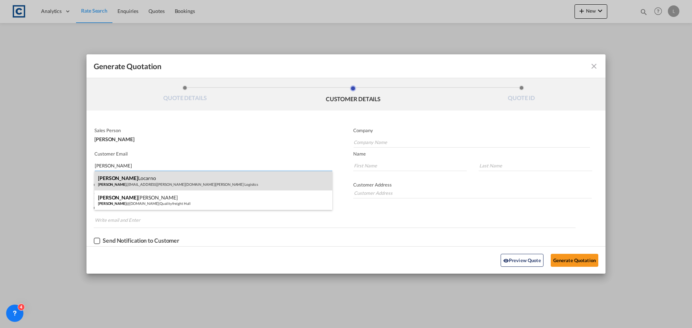
type input "Locarno"
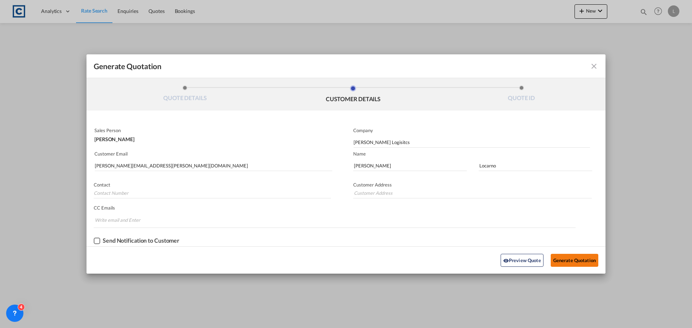
click at [563, 259] on button "Generate Quotation" at bounding box center [574, 260] width 48 height 13
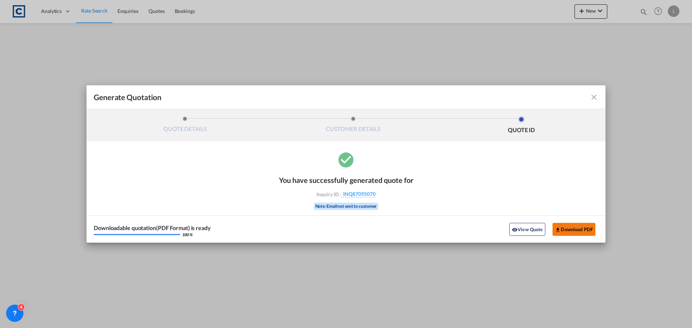
click at [564, 228] on button "Download PDF" at bounding box center [573, 229] width 43 height 13
